Goal: Complete application form

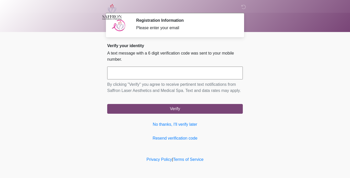
click at [173, 77] on input "text" at bounding box center [175, 73] width 136 height 13
type input "******"
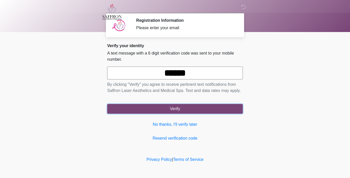
click at [173, 104] on button "Verify" at bounding box center [175, 109] width 136 height 10
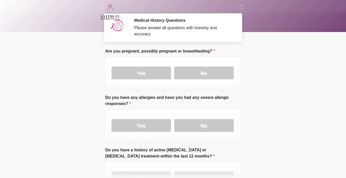
click at [173, 73] on label "No" at bounding box center [204, 73] width 60 height 13
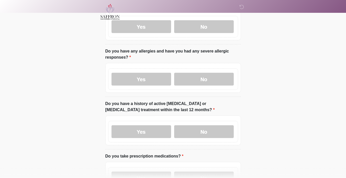
scroll to position [46, 0]
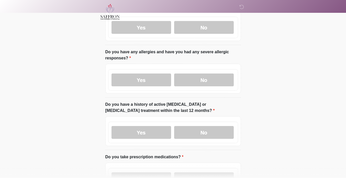
click at [173, 73] on label "No" at bounding box center [204, 79] width 60 height 13
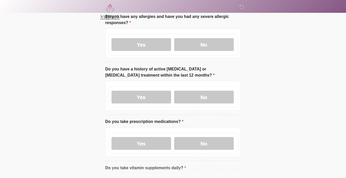
scroll to position [82, 0]
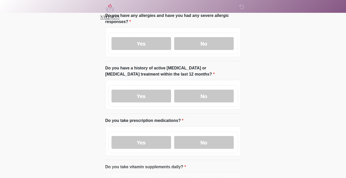
click at [173, 93] on label "No" at bounding box center [204, 96] width 60 height 13
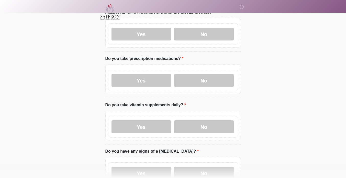
scroll to position [144, 0]
click at [158, 74] on label "Yes" at bounding box center [142, 80] width 60 height 13
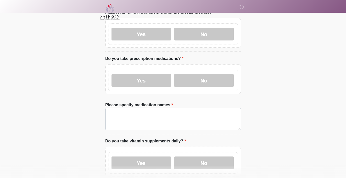
click at [173, 79] on label "No" at bounding box center [204, 80] width 60 height 13
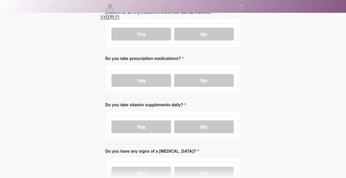
click at [173, 104] on label "No" at bounding box center [204, 126] width 60 height 13
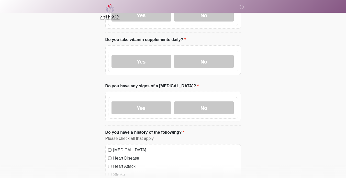
scroll to position [211, 0]
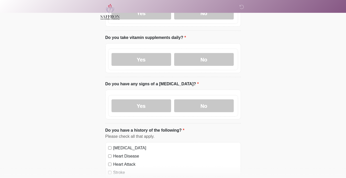
click at [173, 101] on label "No" at bounding box center [204, 105] width 60 height 13
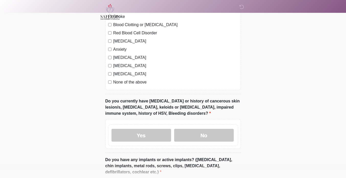
scroll to position [367, 0]
click at [173, 104] on label "No" at bounding box center [204, 135] width 60 height 13
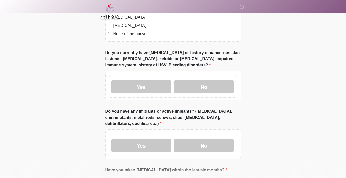
scroll to position [416, 0]
click at [159, 80] on label "Yes" at bounding box center [142, 86] width 60 height 13
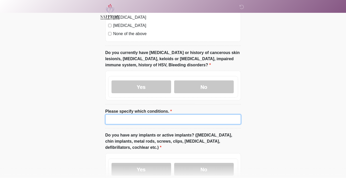
click at [173, 104] on input "Please specify which conditions." at bounding box center [174, 119] width 136 height 10
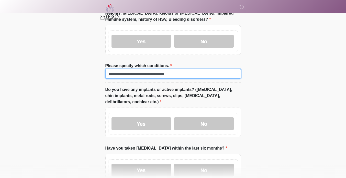
scroll to position [470, 0]
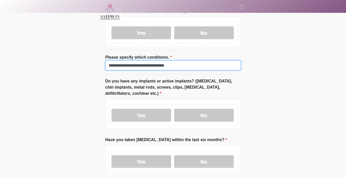
type input "**********"
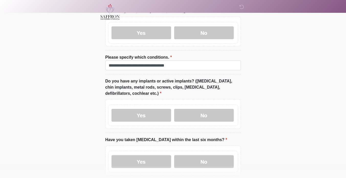
click at [161, 104] on label "Yes" at bounding box center [142, 115] width 60 height 13
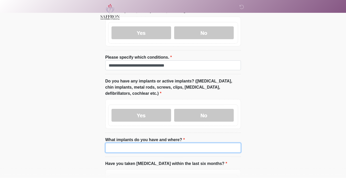
click at [173, 104] on input "What implants do you have and where?" at bounding box center [174, 148] width 136 height 10
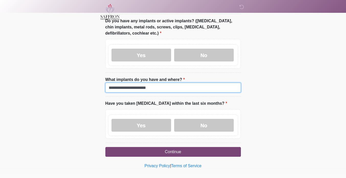
scroll to position [529, 0]
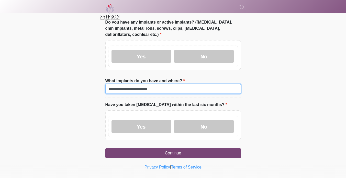
type input "**********"
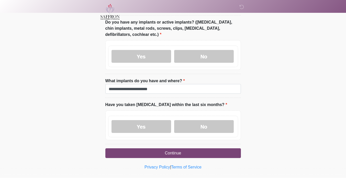
click at [173, 104] on label "No" at bounding box center [204, 126] width 60 height 13
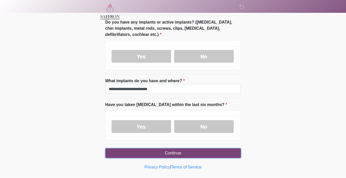
click at [173, 104] on button "Continue" at bounding box center [174, 153] width 136 height 10
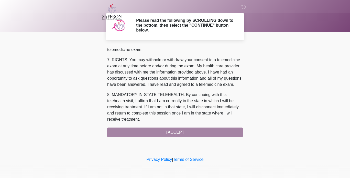
scroll to position [228, 0]
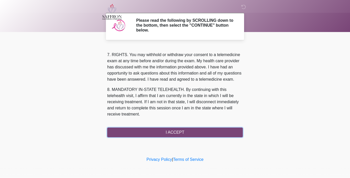
click at [173, 104] on button "I ACCEPT" at bounding box center [175, 133] width 136 height 10
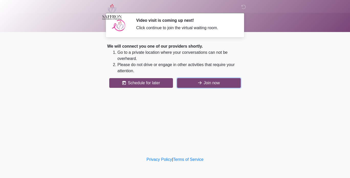
click at [173, 83] on button "Join now" at bounding box center [209, 83] width 64 height 10
